Goal: Task Accomplishment & Management: Manage account settings

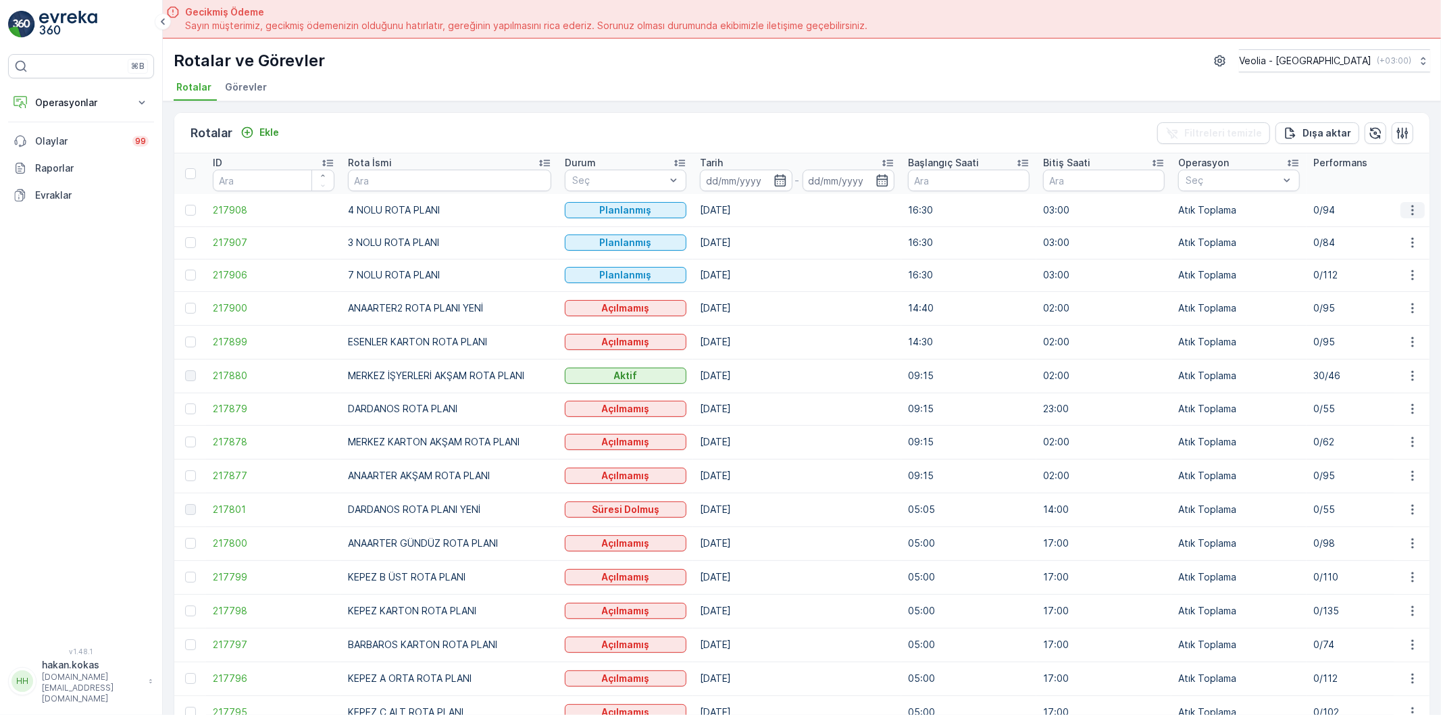
click at [1407, 207] on icon "button" at bounding box center [1413, 210] width 14 height 14
click at [1399, 289] on span "Atanan Kişiyi Değiştir" at bounding box center [1374, 286] width 95 height 14
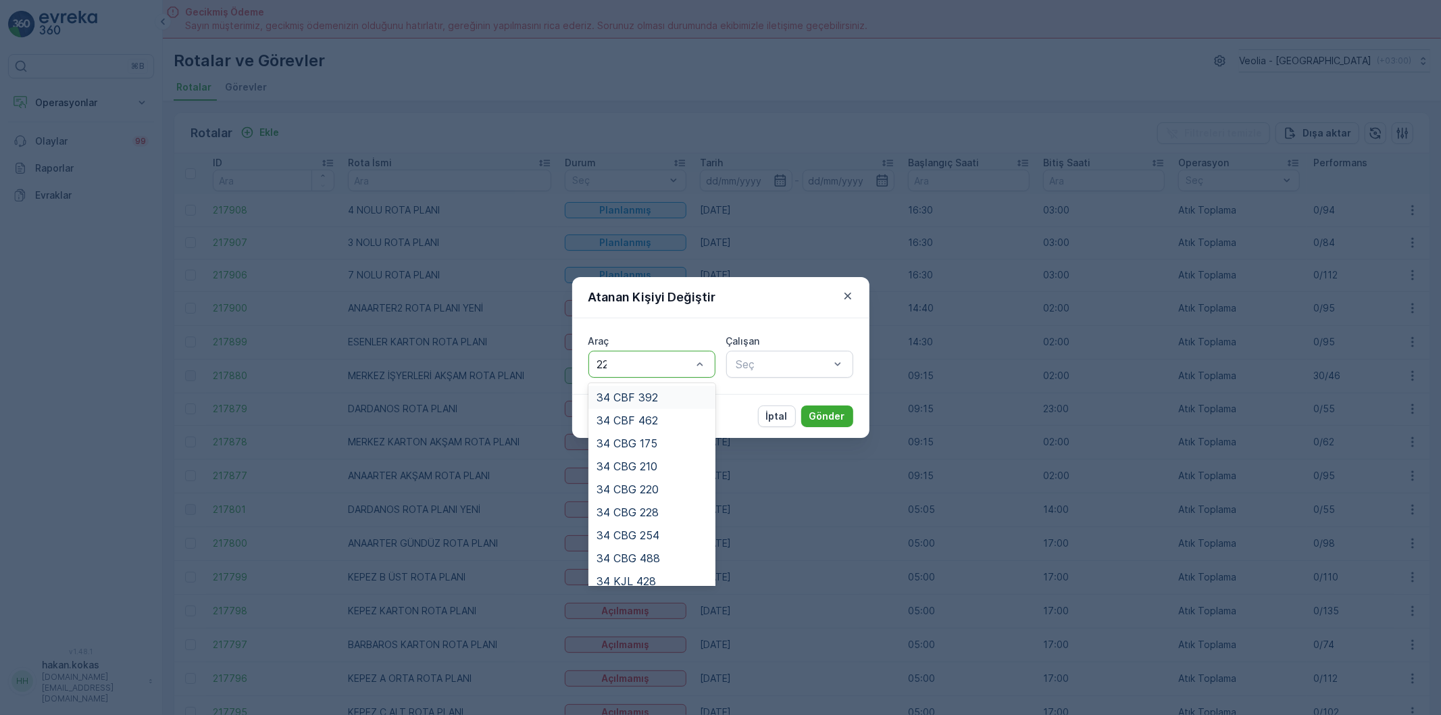
type input "220"
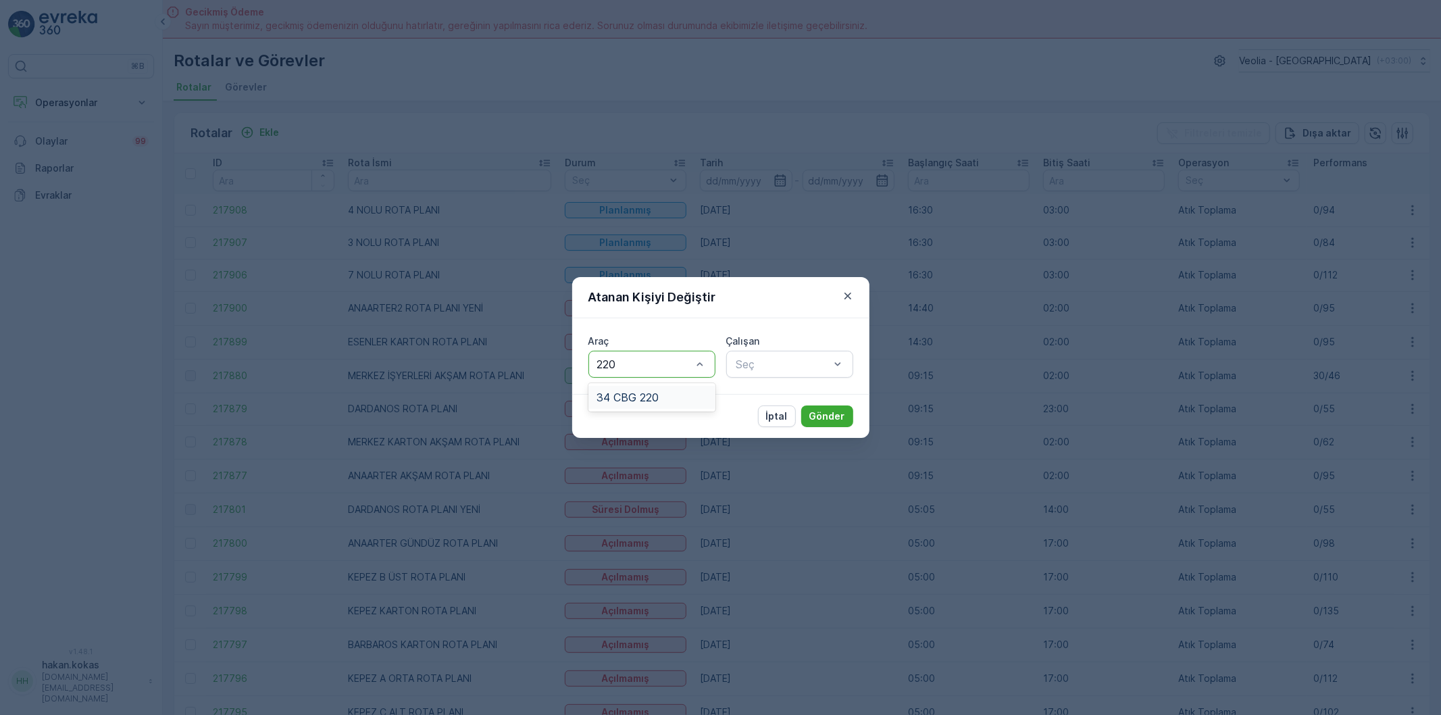
click at [671, 401] on div "34 CBG 220" at bounding box center [651, 397] width 111 height 12
click at [751, 353] on div "Seç" at bounding box center [789, 364] width 127 height 27
type input "[PERSON_NAME]"
click at [789, 419] on span "[PERSON_NAME]" at bounding box center [779, 420] width 91 height 12
click at [825, 415] on p "Gönder" at bounding box center [827, 416] width 36 height 14
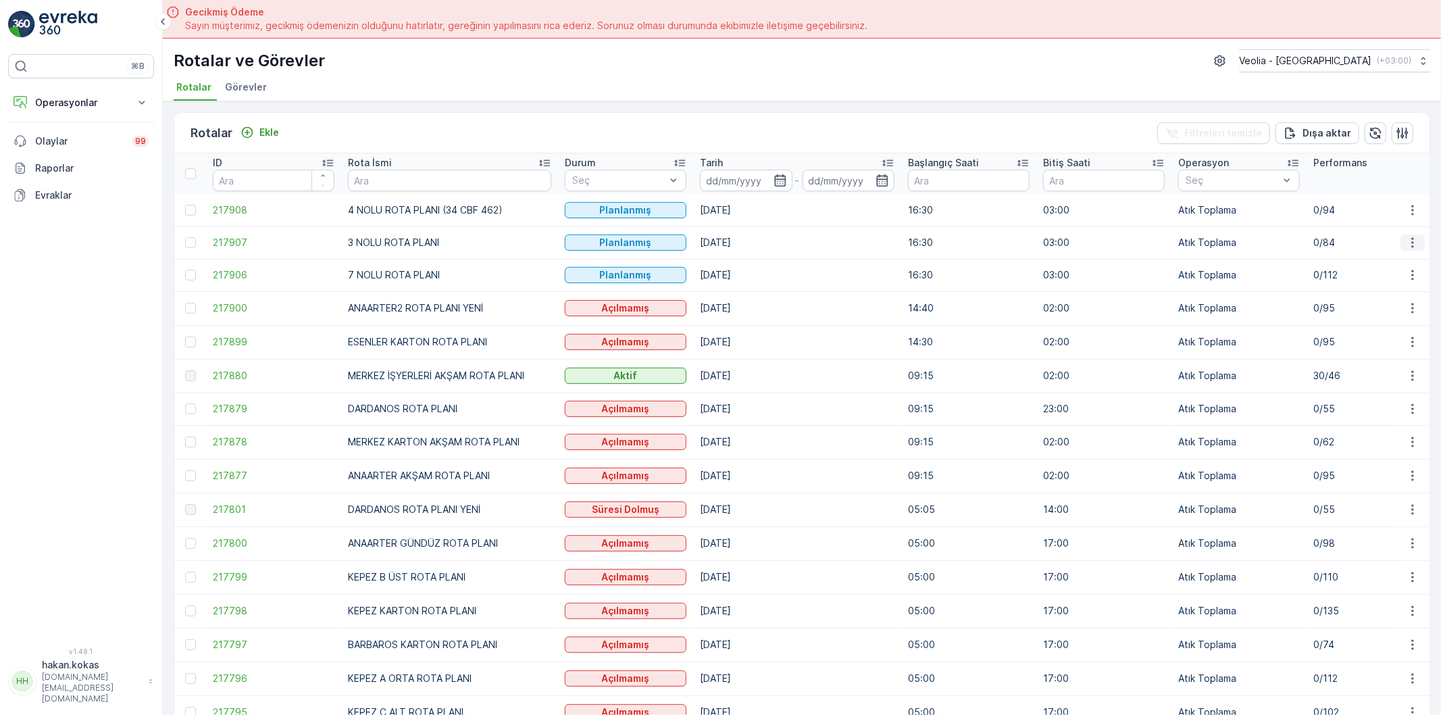
click at [1411, 242] on icon "button" at bounding box center [1412, 243] width 2 height 10
click at [1394, 315] on span "Atanan Kişiyi Değiştir" at bounding box center [1374, 319] width 95 height 14
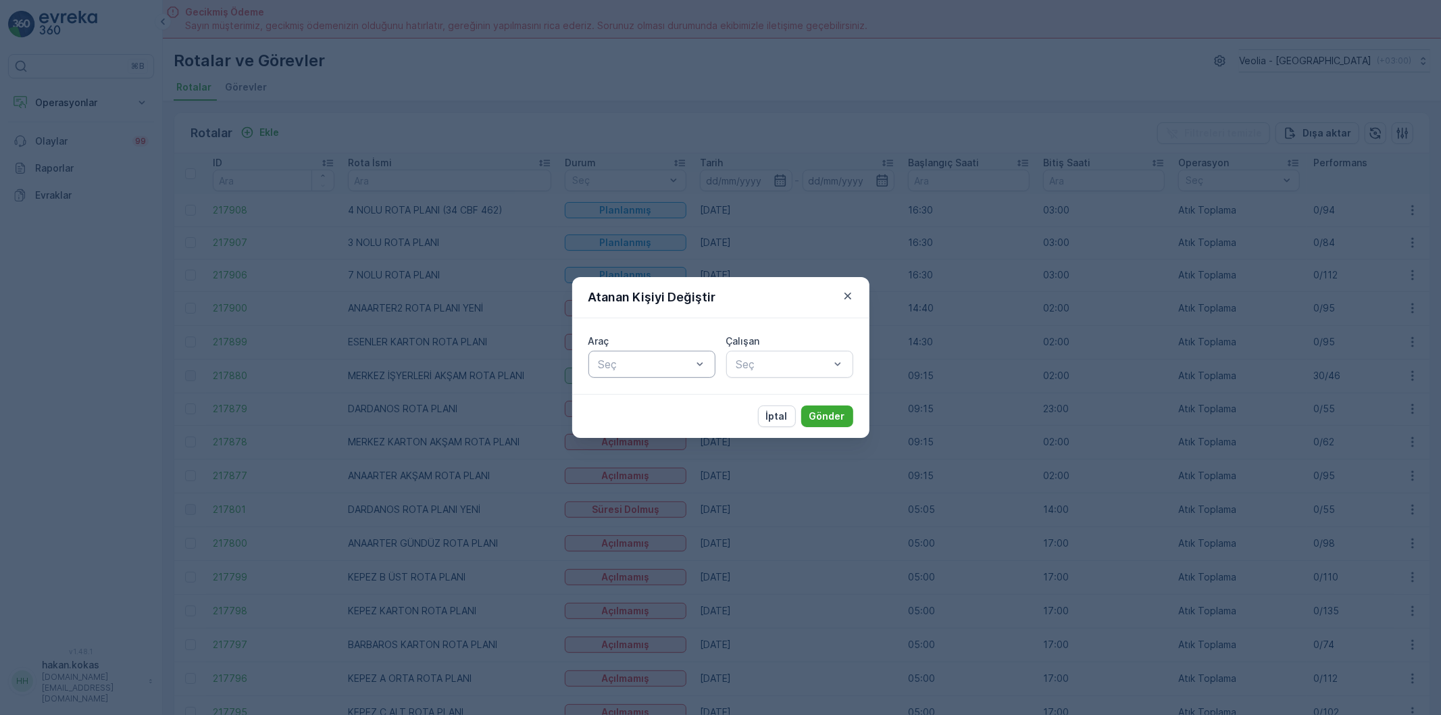
click at [644, 366] on div at bounding box center [645, 364] width 96 height 12
type input "220"
click at [638, 392] on span "34 CBG 220" at bounding box center [627, 397] width 62 height 12
click at [775, 367] on div at bounding box center [783, 364] width 96 height 12
click at [849, 289] on icon "button" at bounding box center [848, 296] width 14 height 14
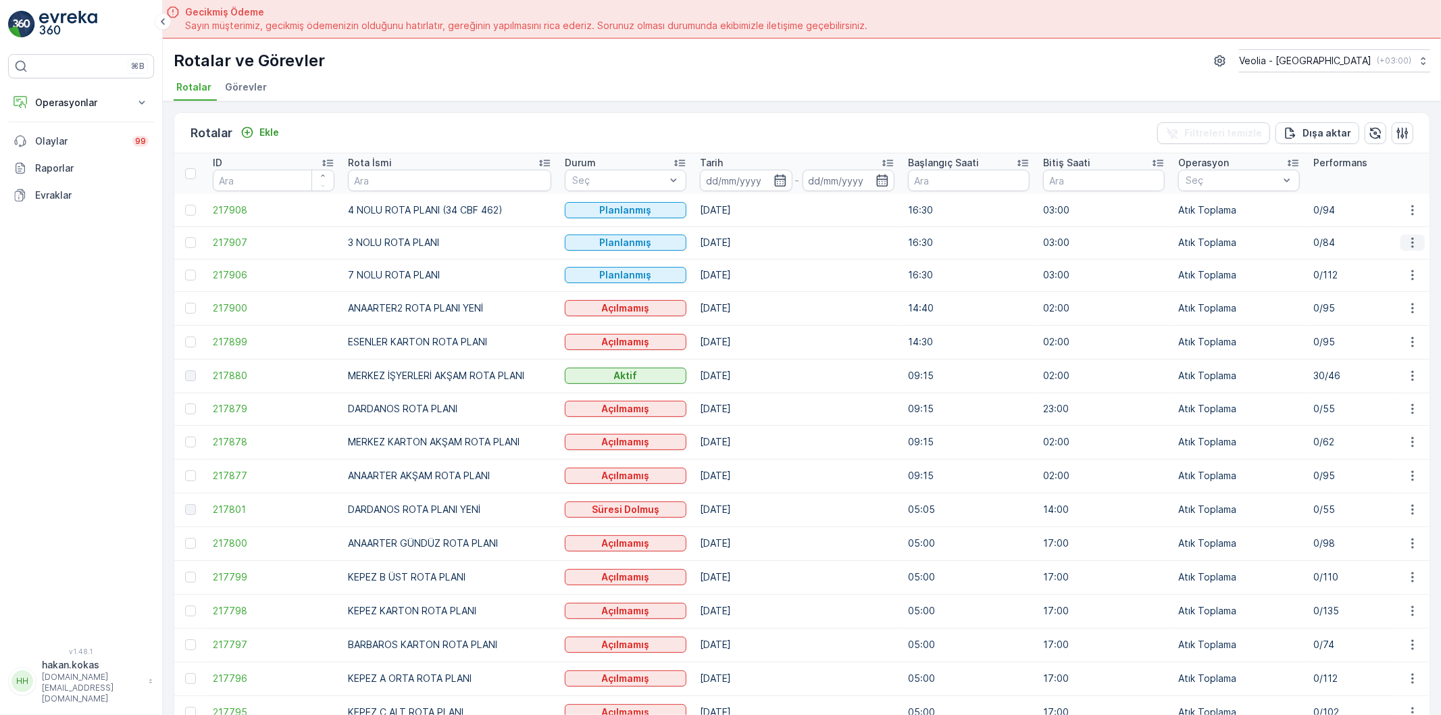
click at [1406, 240] on icon "button" at bounding box center [1413, 243] width 14 height 14
click at [1382, 319] on span "Atanan Kişiyi Değiştir" at bounding box center [1374, 319] width 95 height 14
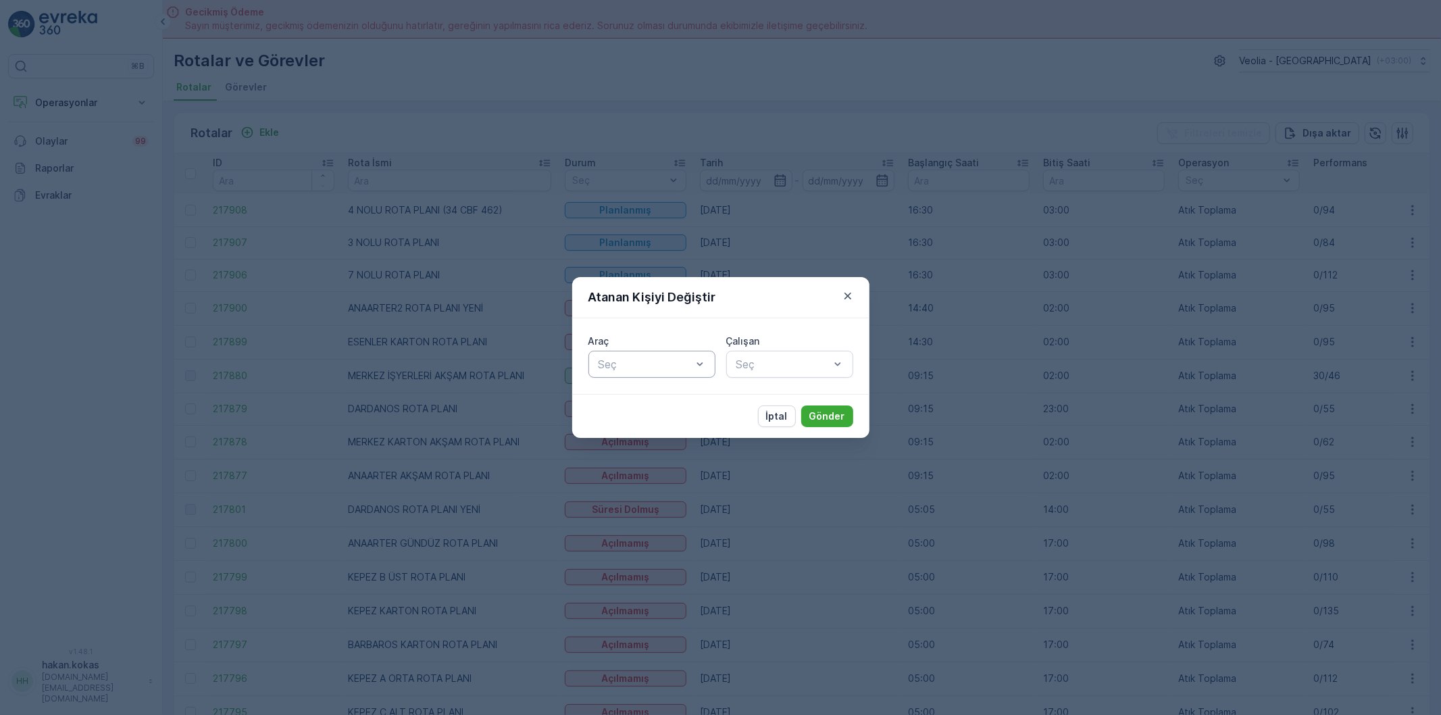
click at [661, 361] on div at bounding box center [645, 364] width 96 height 12
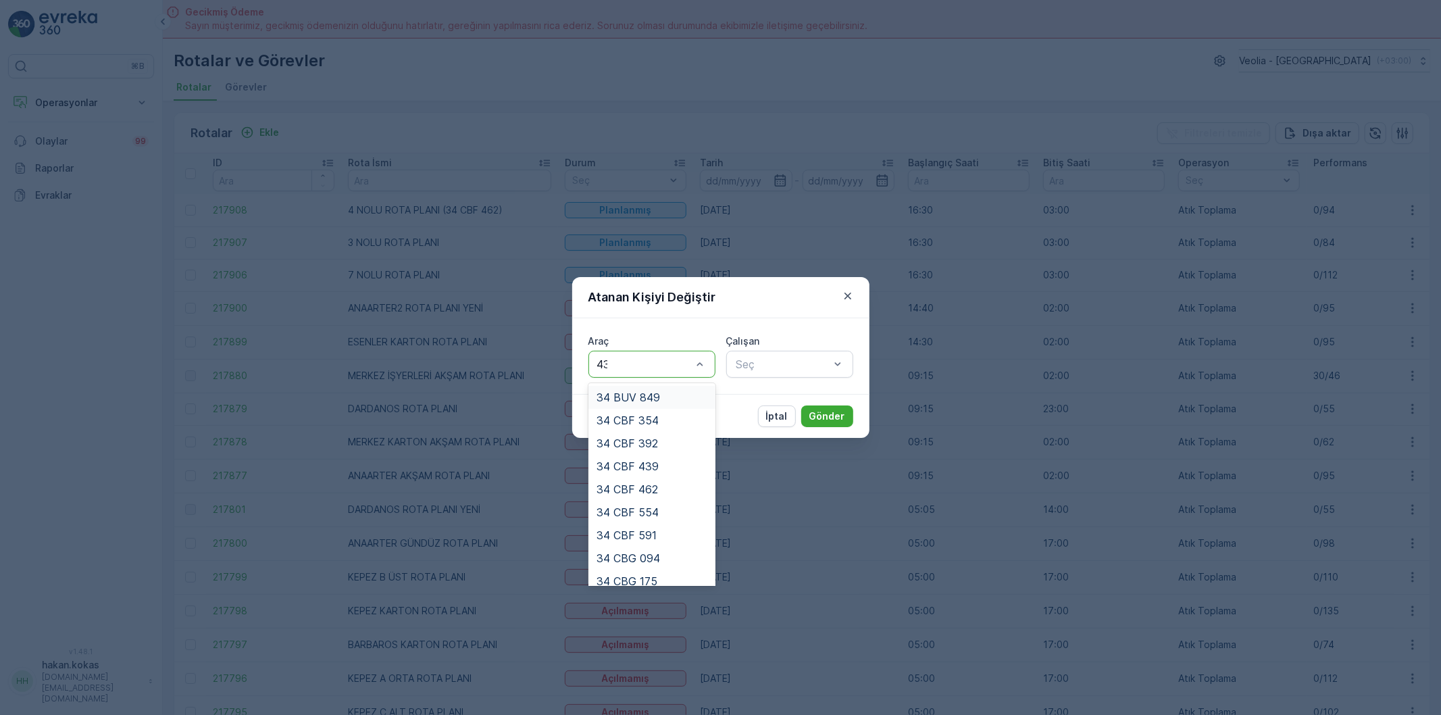
type input "439"
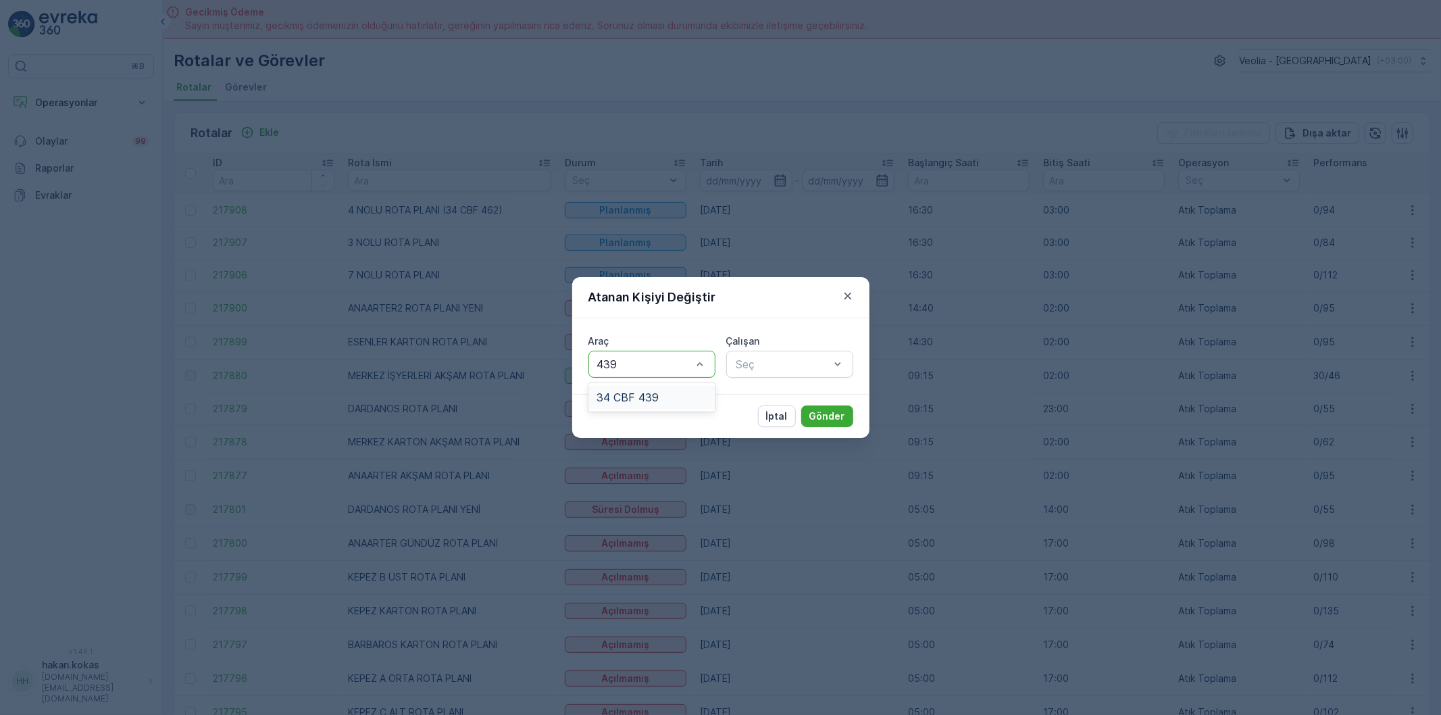
click at [661, 403] on div "34 CBF 439" at bounding box center [651, 397] width 127 height 23
click at [753, 367] on div at bounding box center [783, 364] width 96 height 12
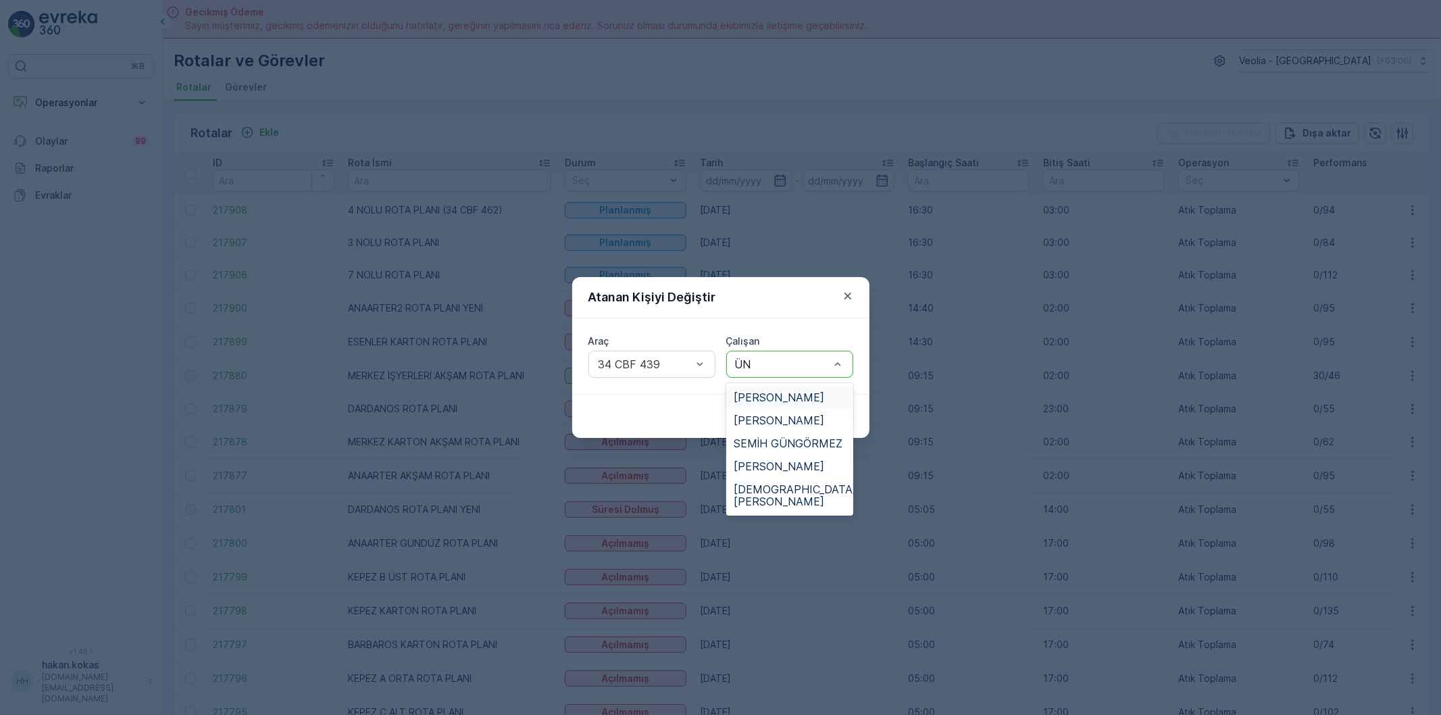
type input "ÜNA"
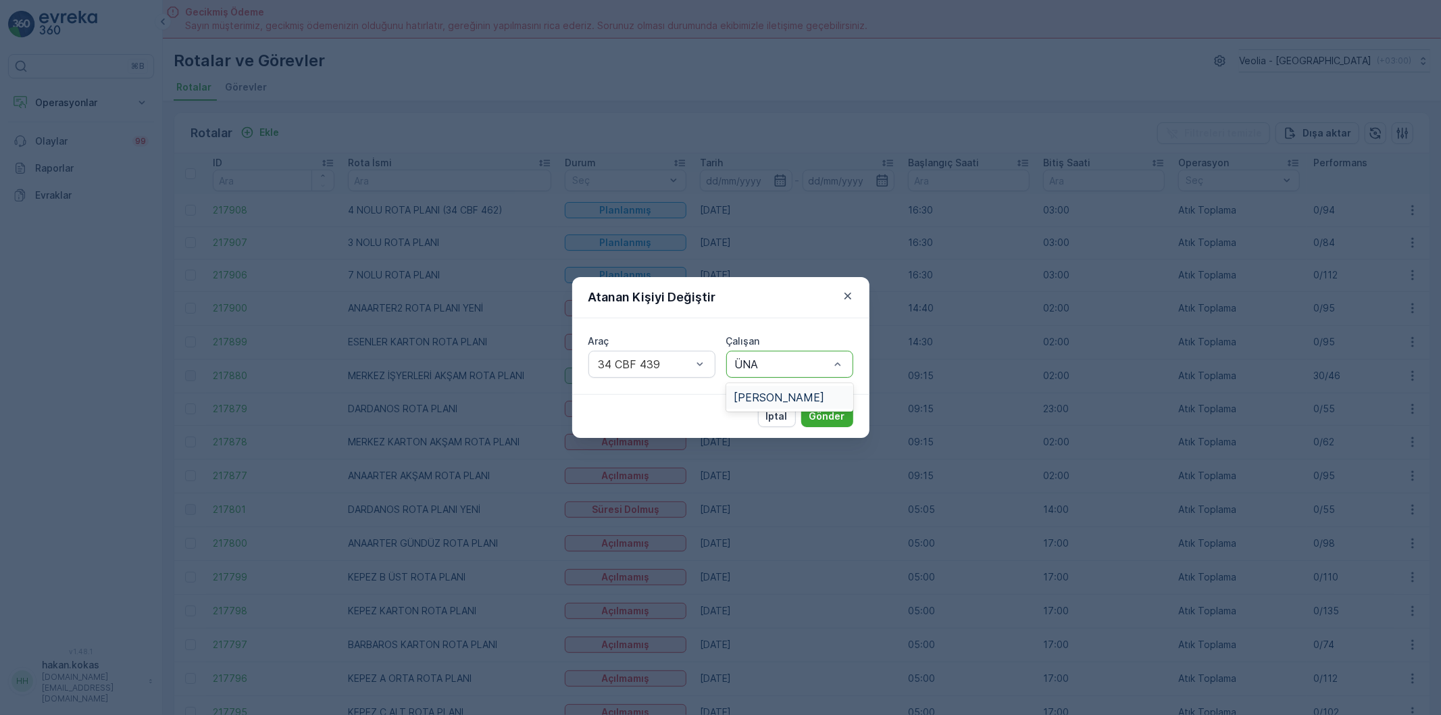
click at [785, 391] on span "[PERSON_NAME]" at bounding box center [779, 397] width 91 height 12
click at [834, 417] on p "Gönder" at bounding box center [827, 416] width 36 height 14
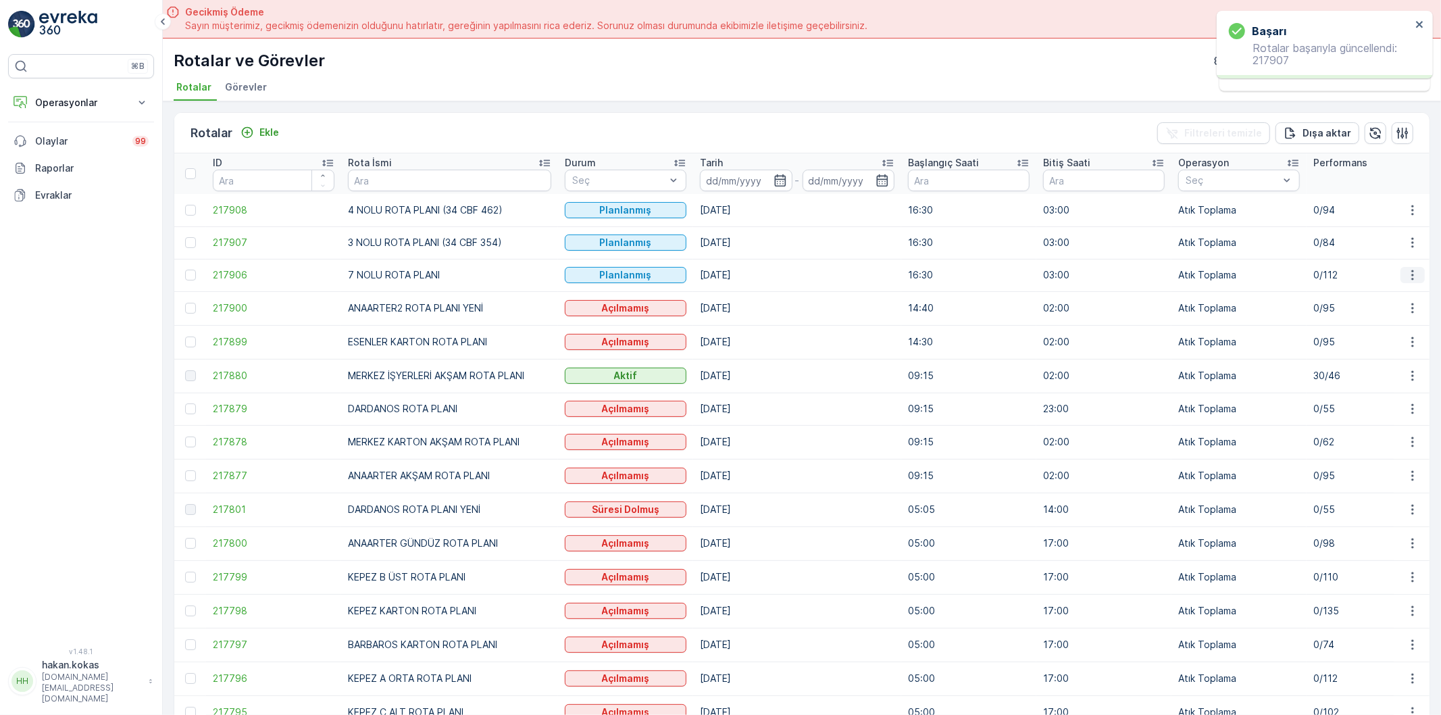
click at [1408, 272] on icon "button" at bounding box center [1413, 275] width 14 height 14
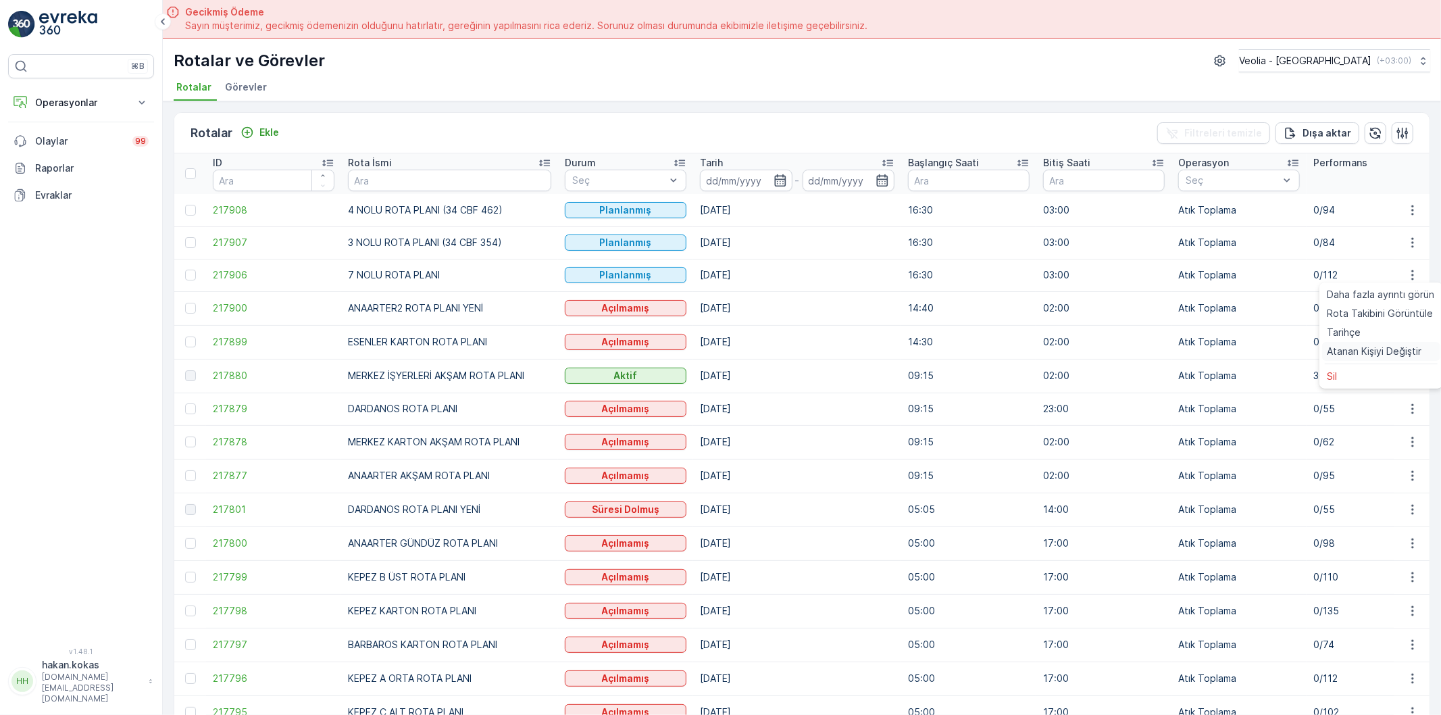
click at [1372, 354] on span "Atanan Kişiyi Değiştir" at bounding box center [1374, 352] width 95 height 14
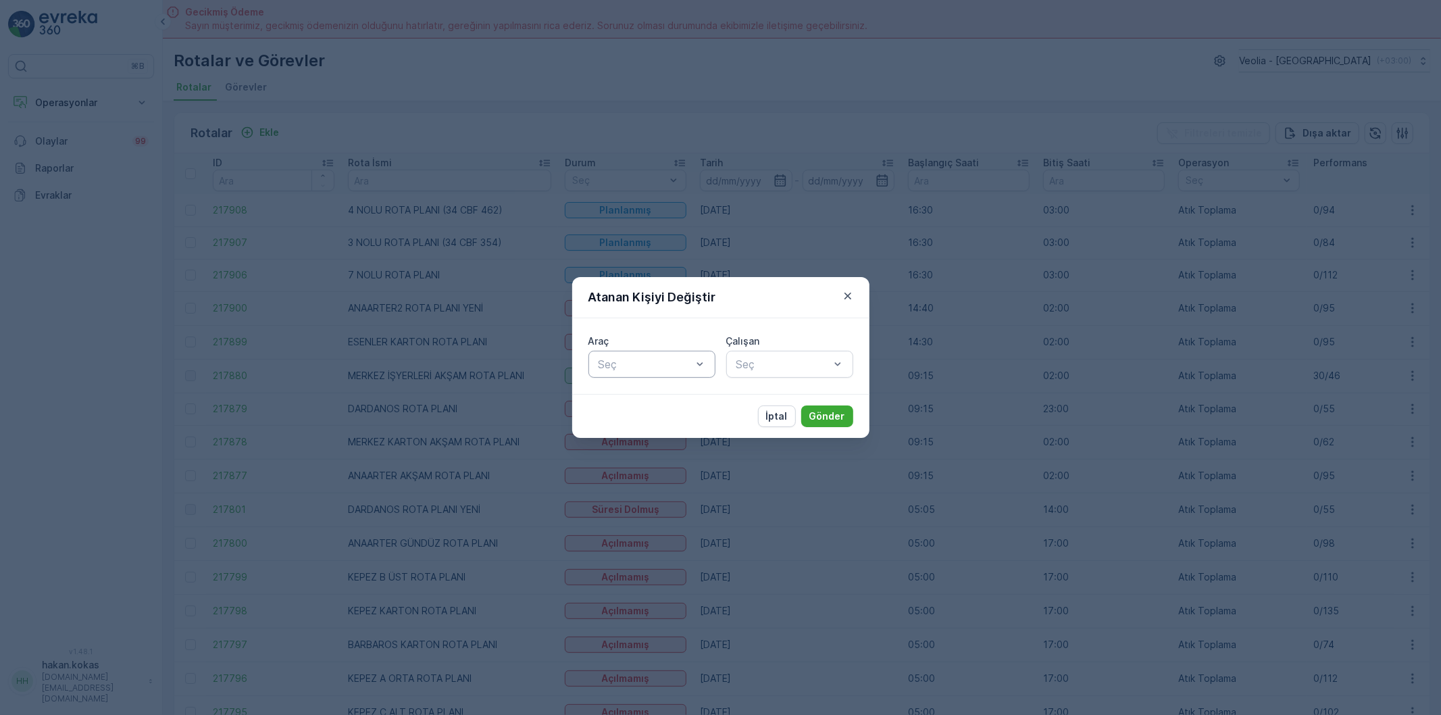
click at [638, 367] on div at bounding box center [645, 364] width 96 height 12
type input "210"
click at [669, 397] on div "34 CBG 210" at bounding box center [651, 397] width 111 height 12
click at [786, 361] on div at bounding box center [783, 364] width 96 height 12
type input "ÇAPA"
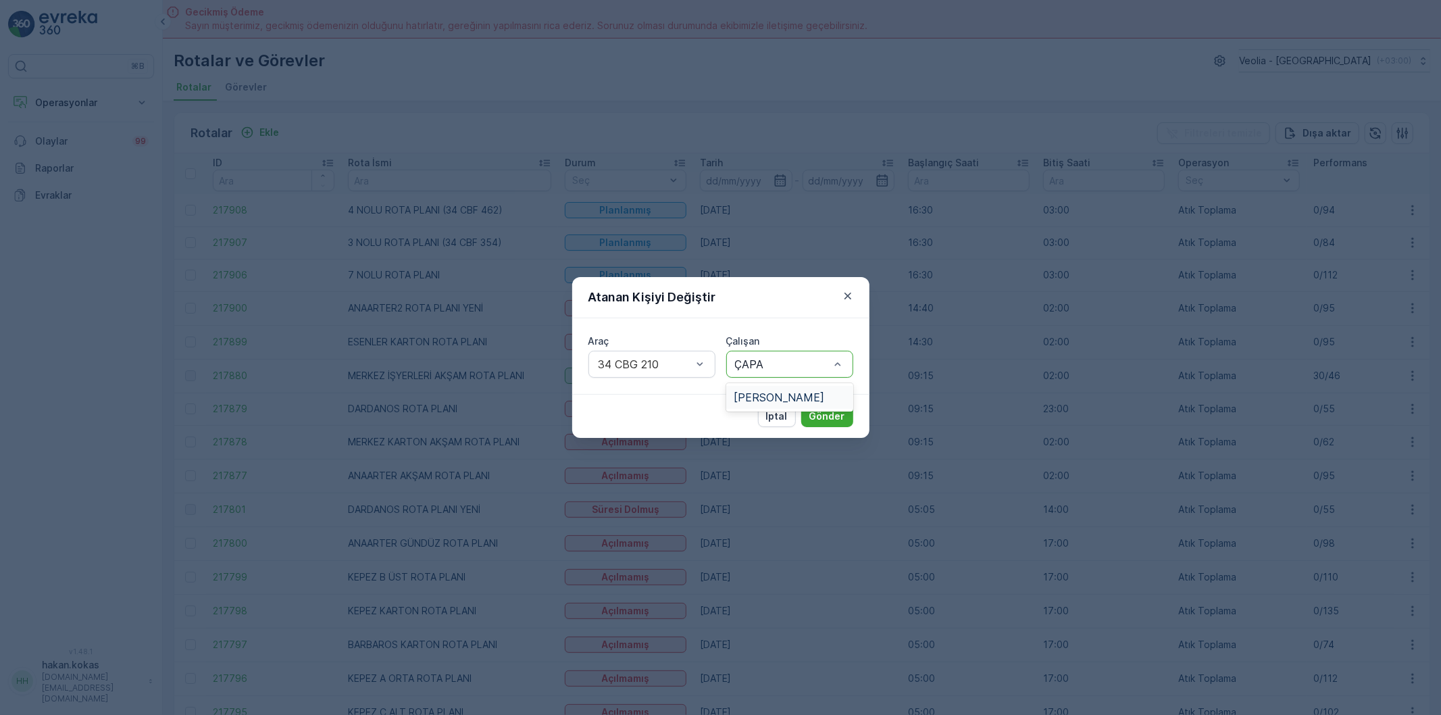
click at [785, 395] on span "[PERSON_NAME]" at bounding box center [779, 397] width 91 height 12
click at [840, 415] on p "Gönder" at bounding box center [827, 416] width 36 height 14
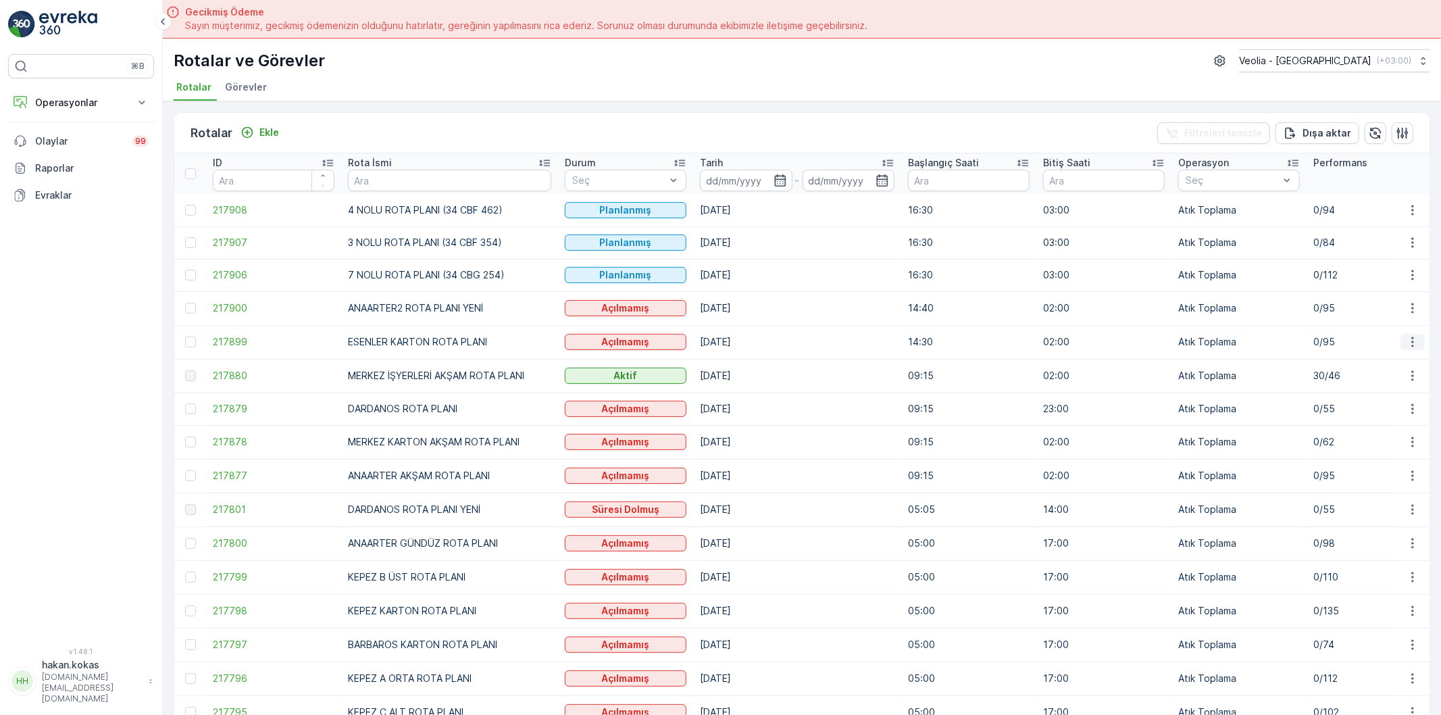
click at [1411, 346] on icon "button" at bounding box center [1412, 342] width 2 height 10
click at [1380, 421] on span "Atanan Kişiyi Değiştir" at bounding box center [1374, 419] width 95 height 14
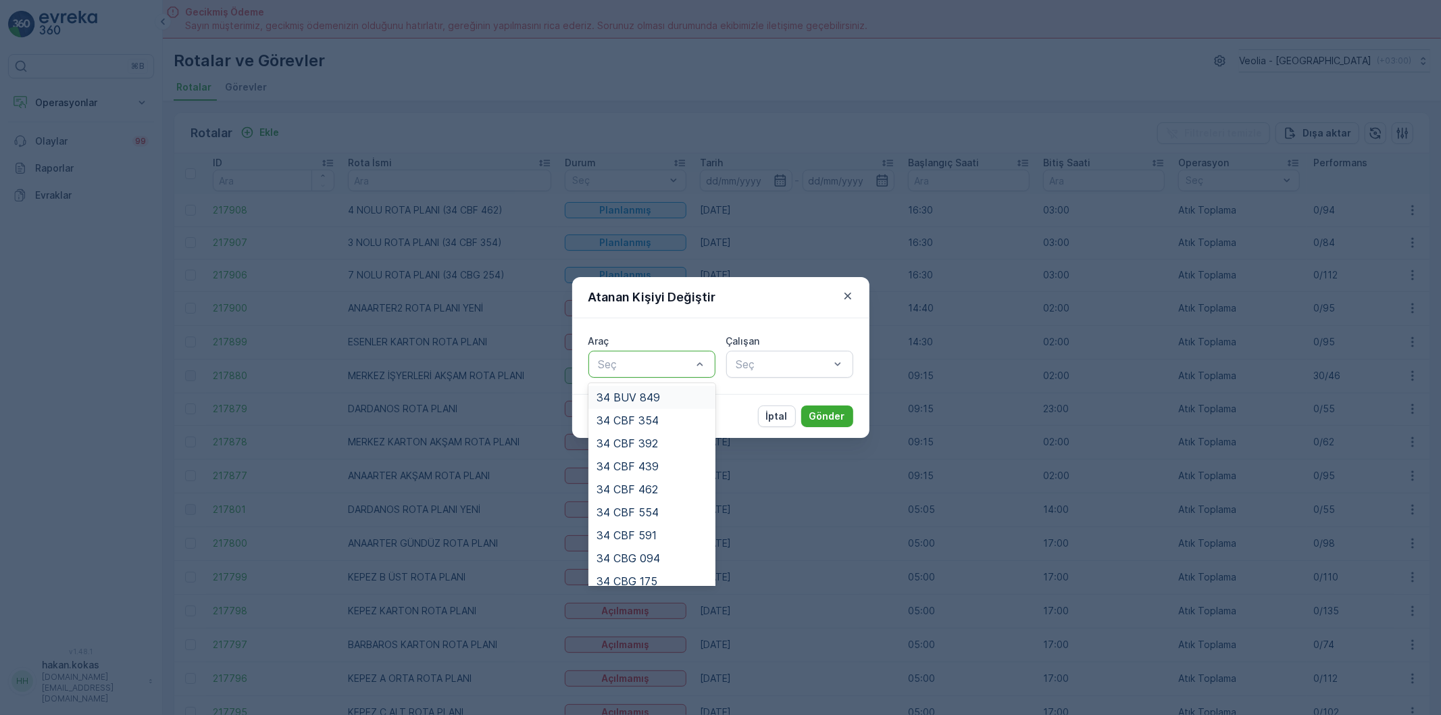
click at [636, 360] on div at bounding box center [645, 364] width 96 height 12
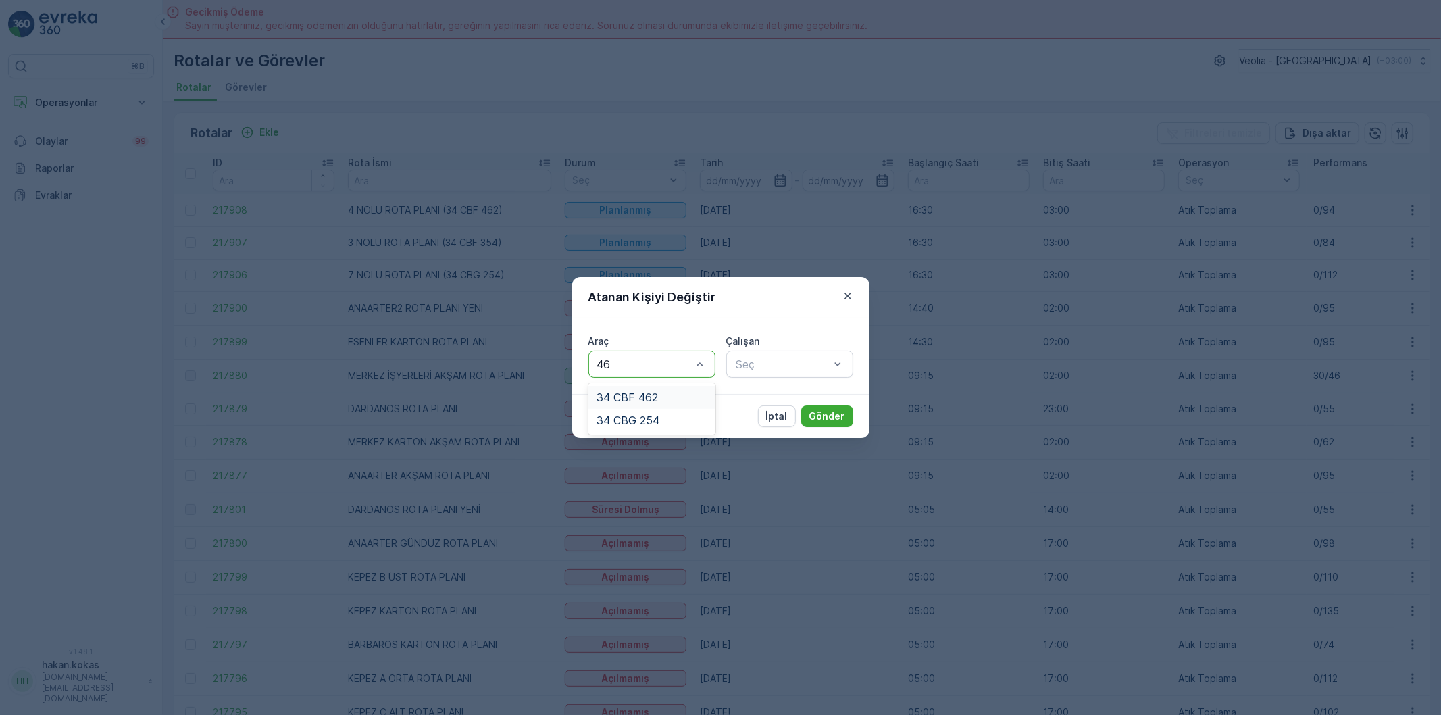
type input "462"
click at [649, 400] on span "34 CBF 462" at bounding box center [626, 397] width 61 height 12
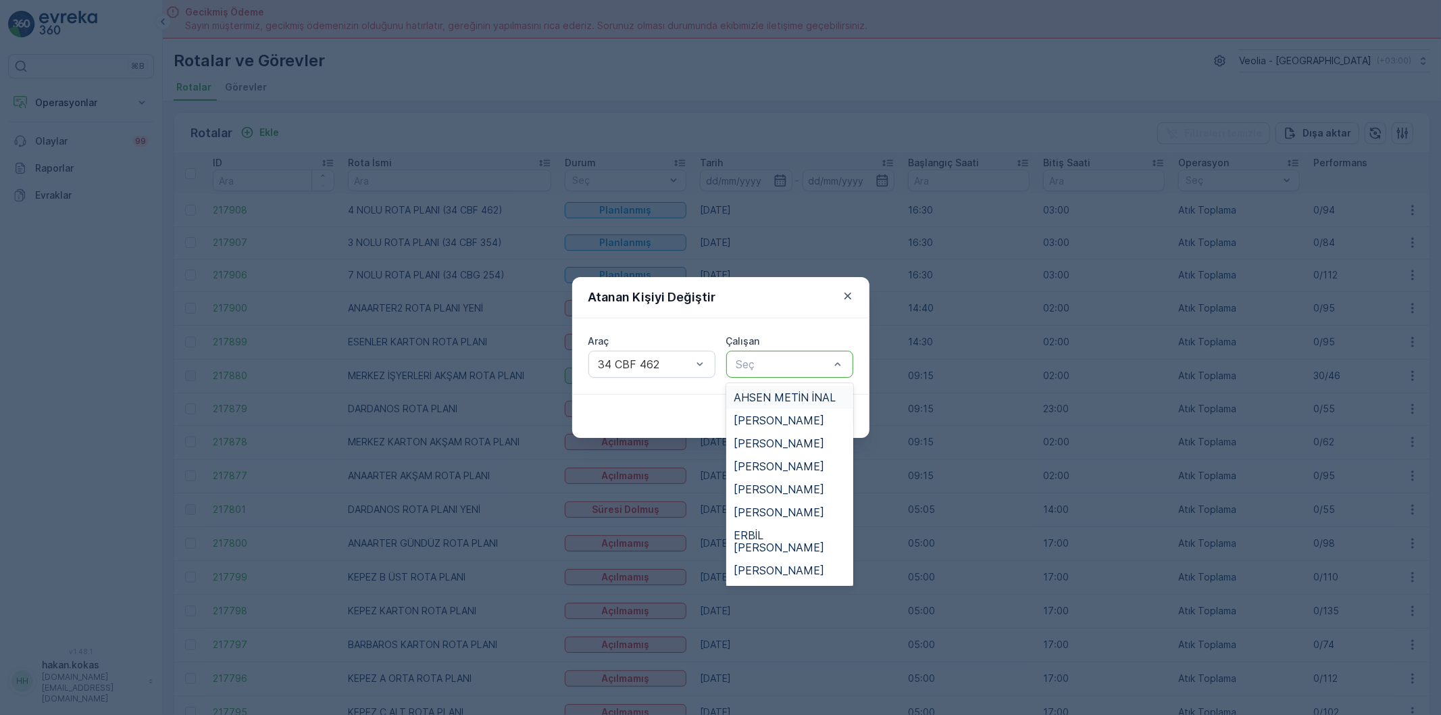
click at [782, 359] on div at bounding box center [783, 364] width 96 height 12
type input "ER"
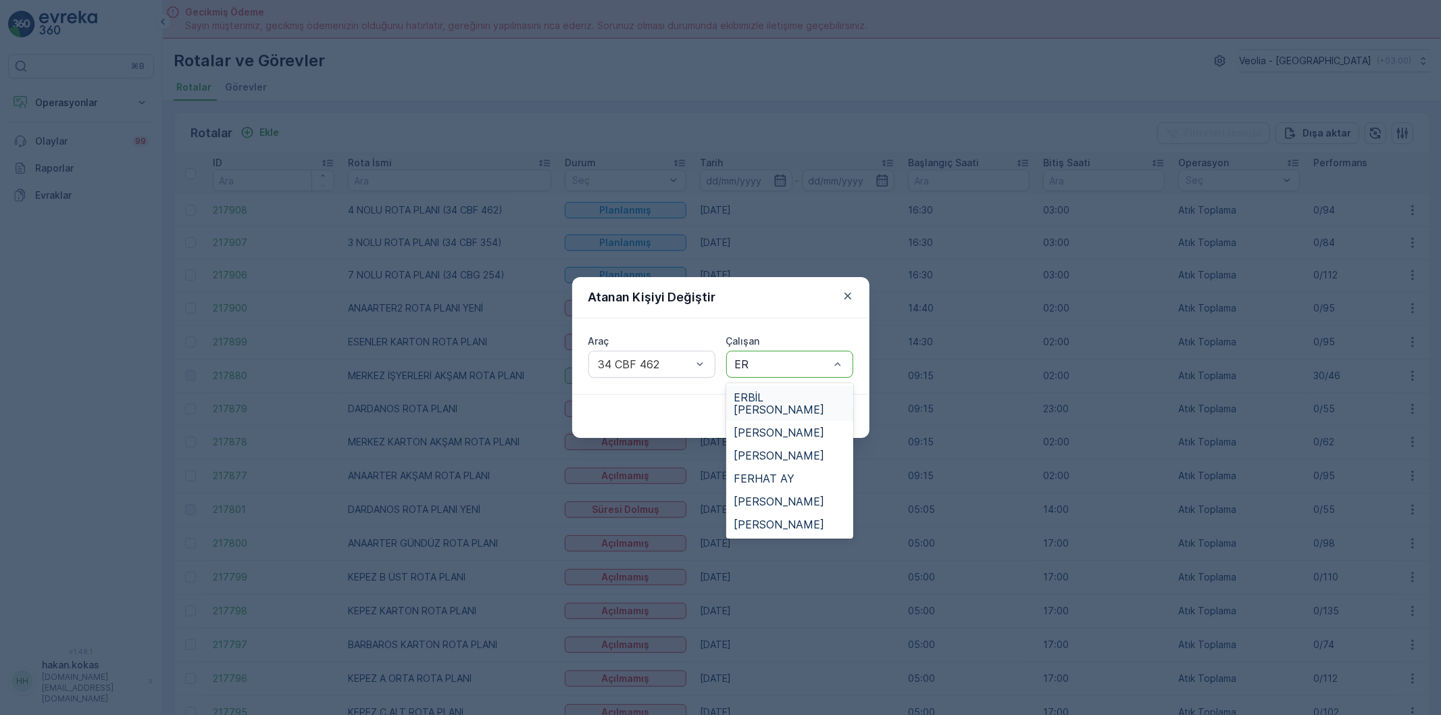
click at [782, 401] on span "ERBİL [PERSON_NAME]" at bounding box center [789, 403] width 111 height 24
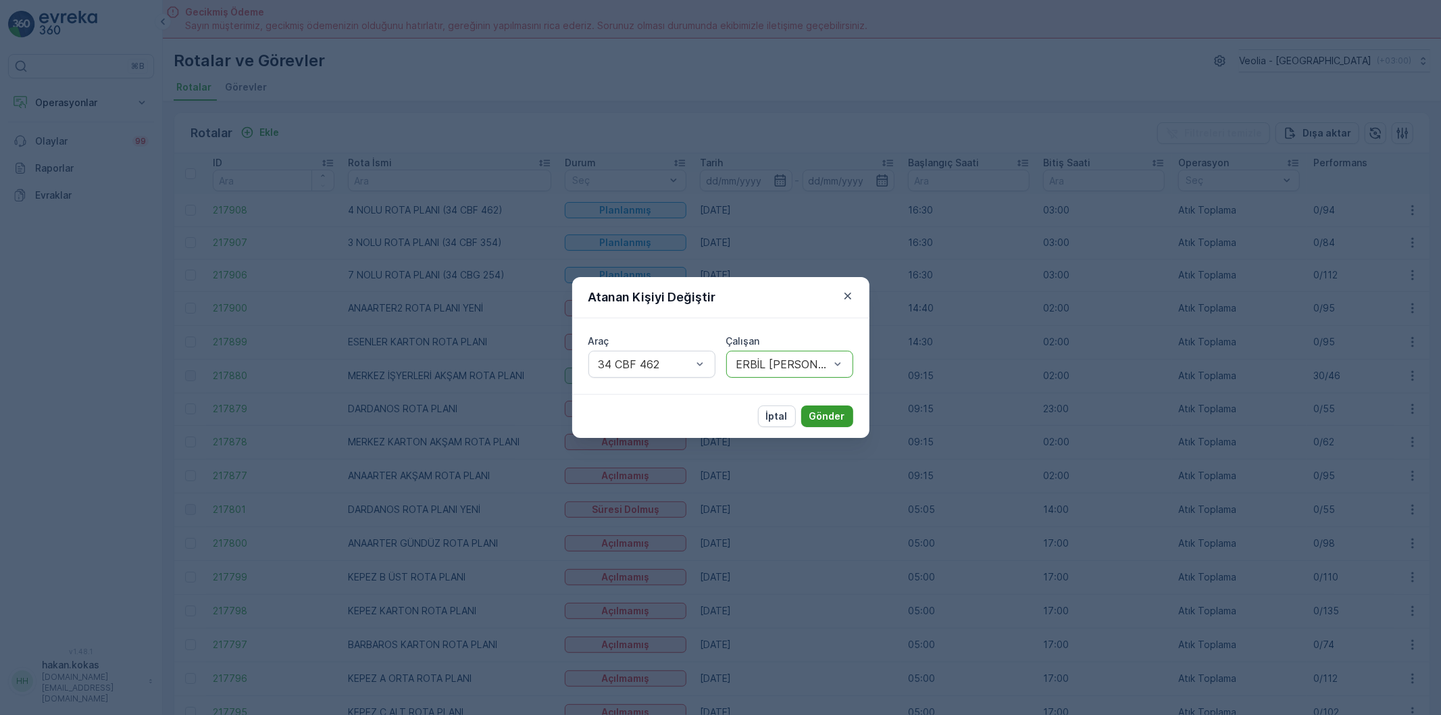
click at [832, 417] on p "Gönder" at bounding box center [827, 416] width 36 height 14
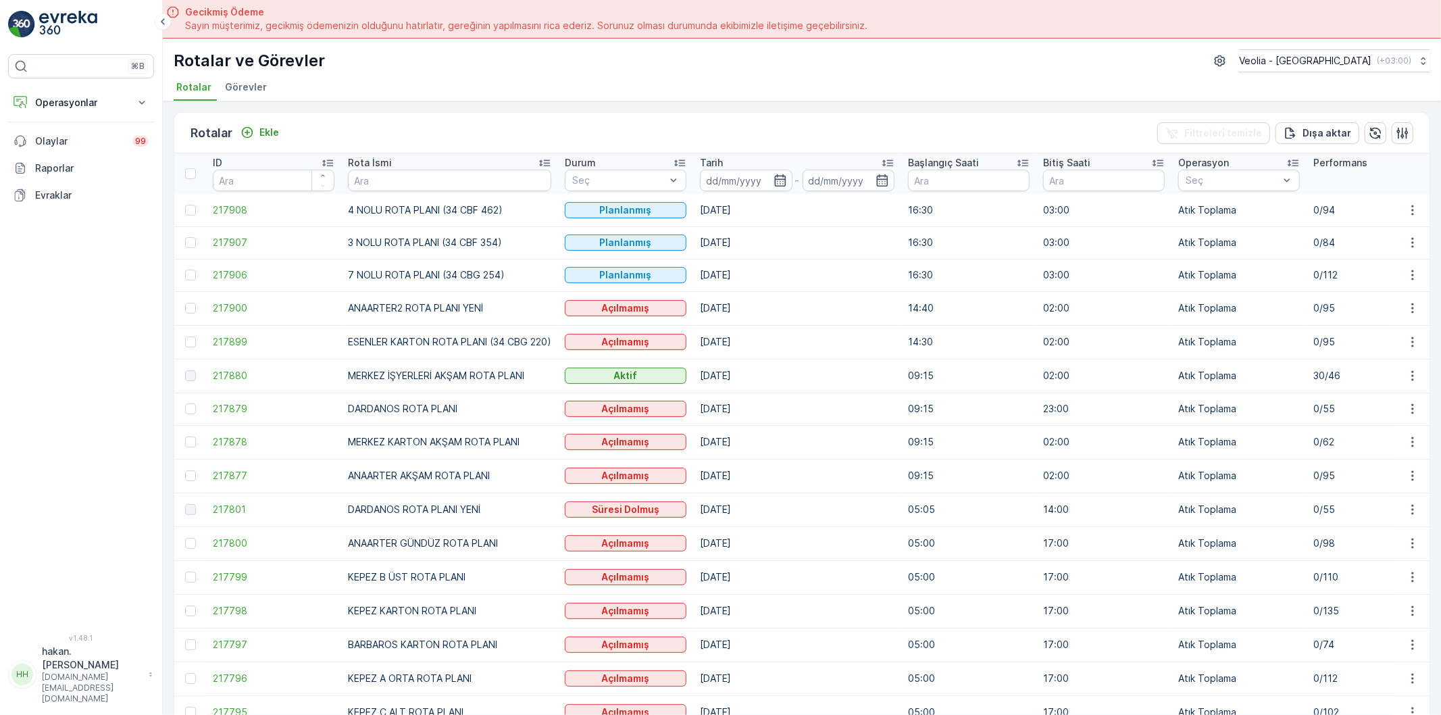
click at [797, 78] on ul "Rotalar Görevler" at bounding box center [797, 89] width 1246 height 23
click at [815, 76] on div "Rotalar ve Görevler Veolia - Çanakkale ( +03:00 ) Rotalar Görevler" at bounding box center [802, 70] width 1278 height 63
